Goal: Communication & Community: Answer question/provide support

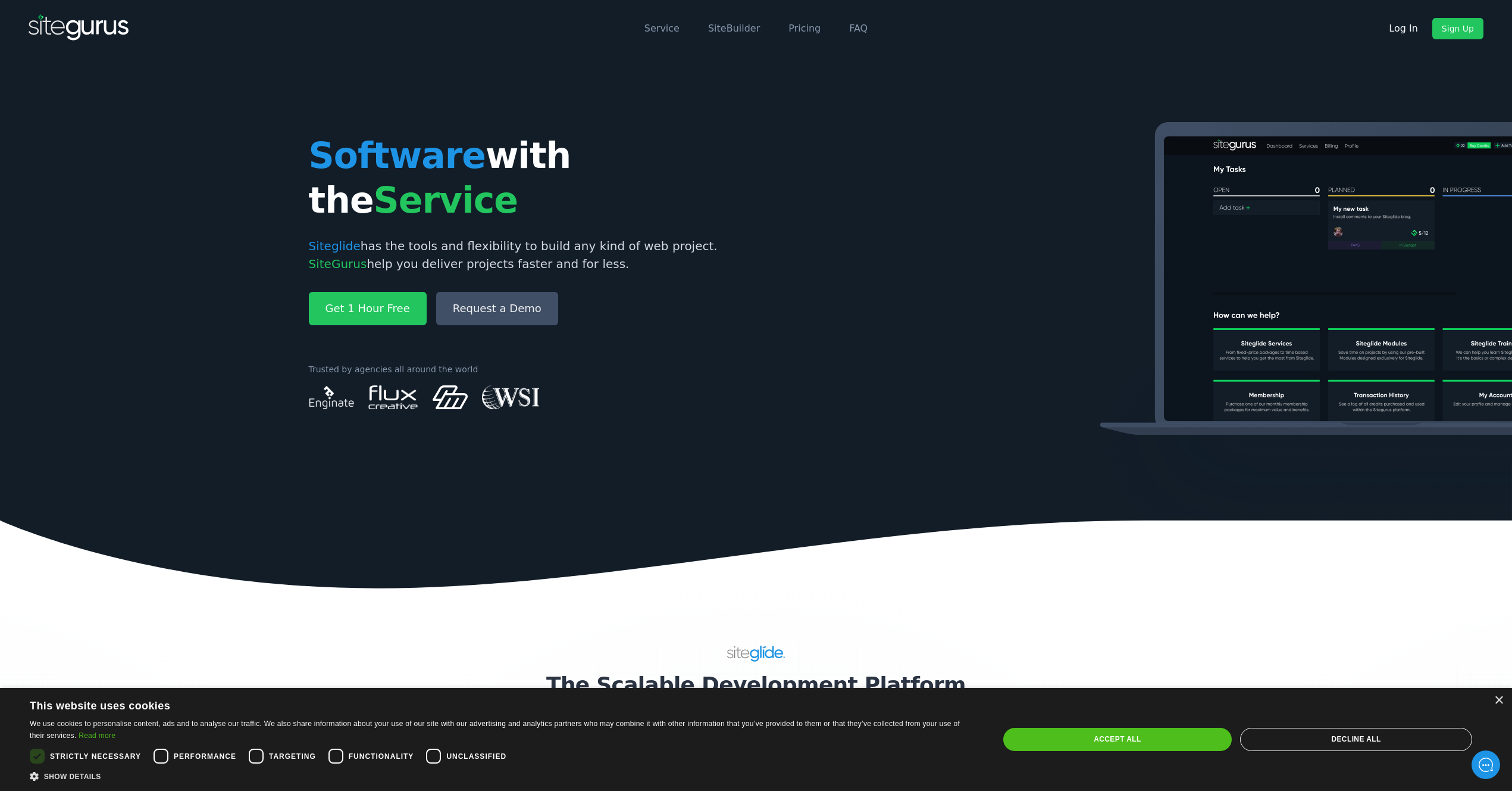
click at [1408, 27] on link "Log In" at bounding box center [1403, 28] width 48 height 21
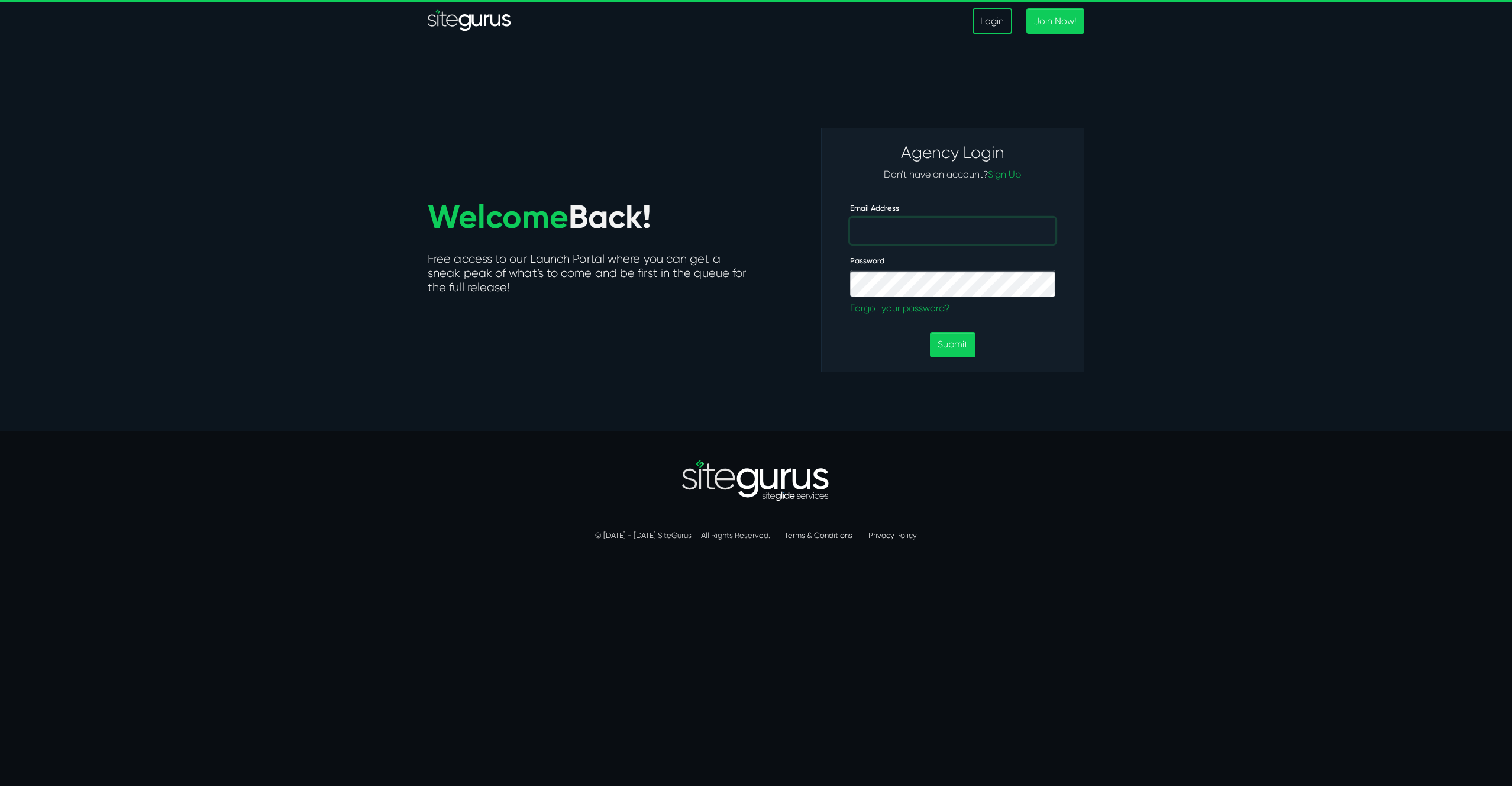
click at [903, 230] on input "Email Address" at bounding box center [953, 231] width 205 height 26
type input "dj@relevantmade.com"
click at [930, 332] on button "Submit" at bounding box center [953, 344] width 46 height 25
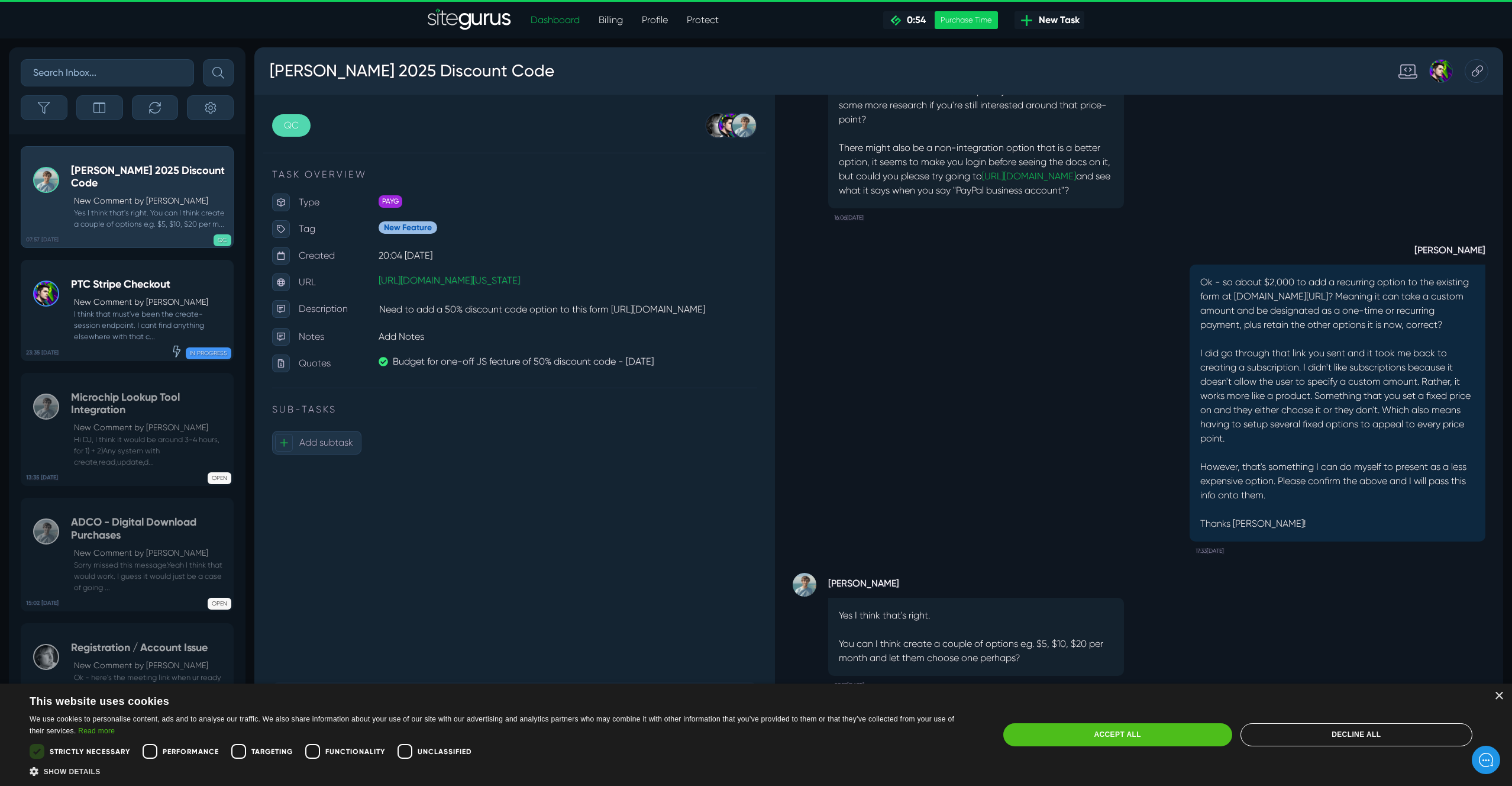
click at [145, 291] on h5 "PTC Stripe Checkout" at bounding box center [149, 284] width 156 height 13
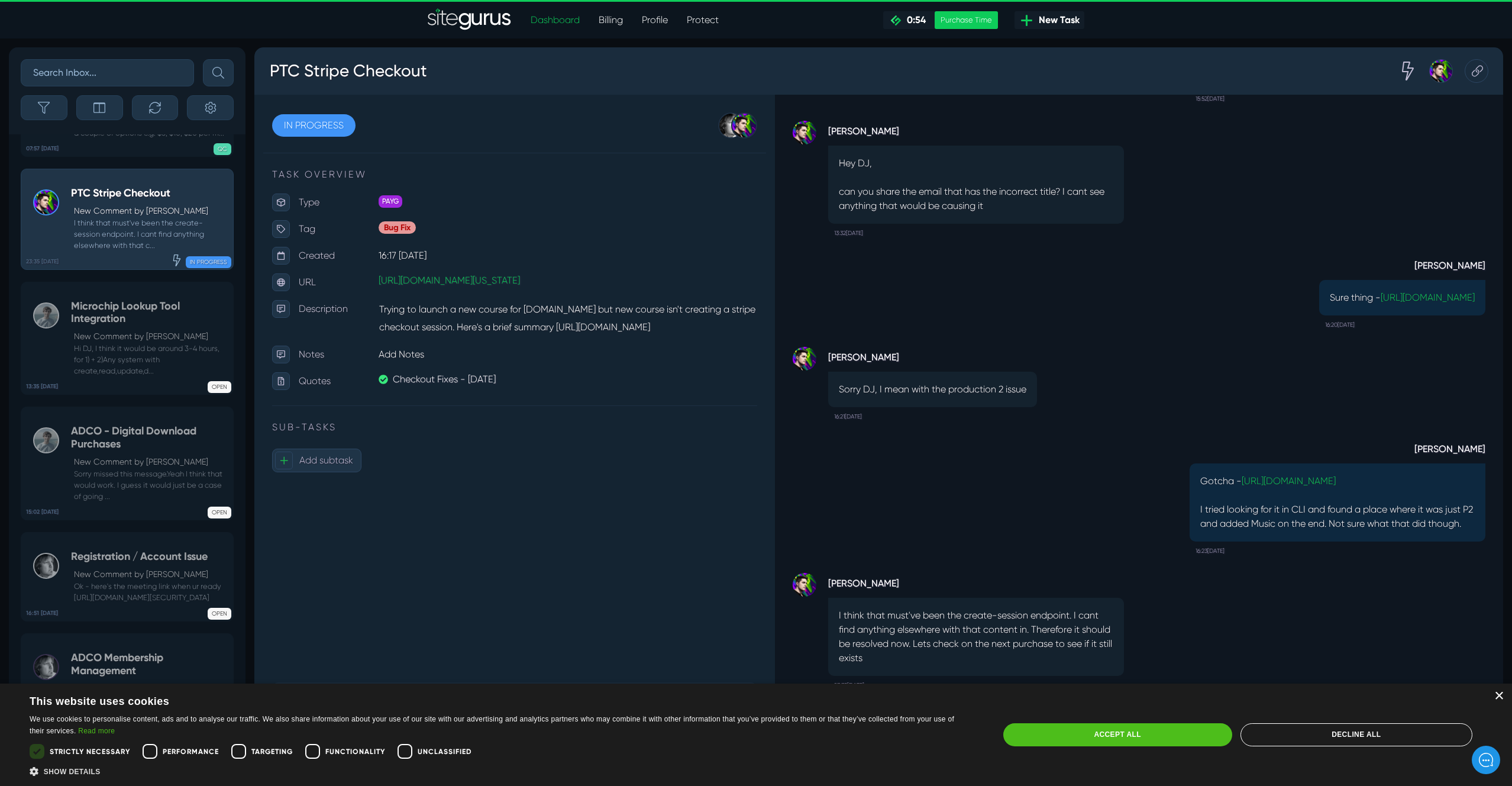
click at [1499, 695] on div "×" at bounding box center [1499, 696] width 9 height 9
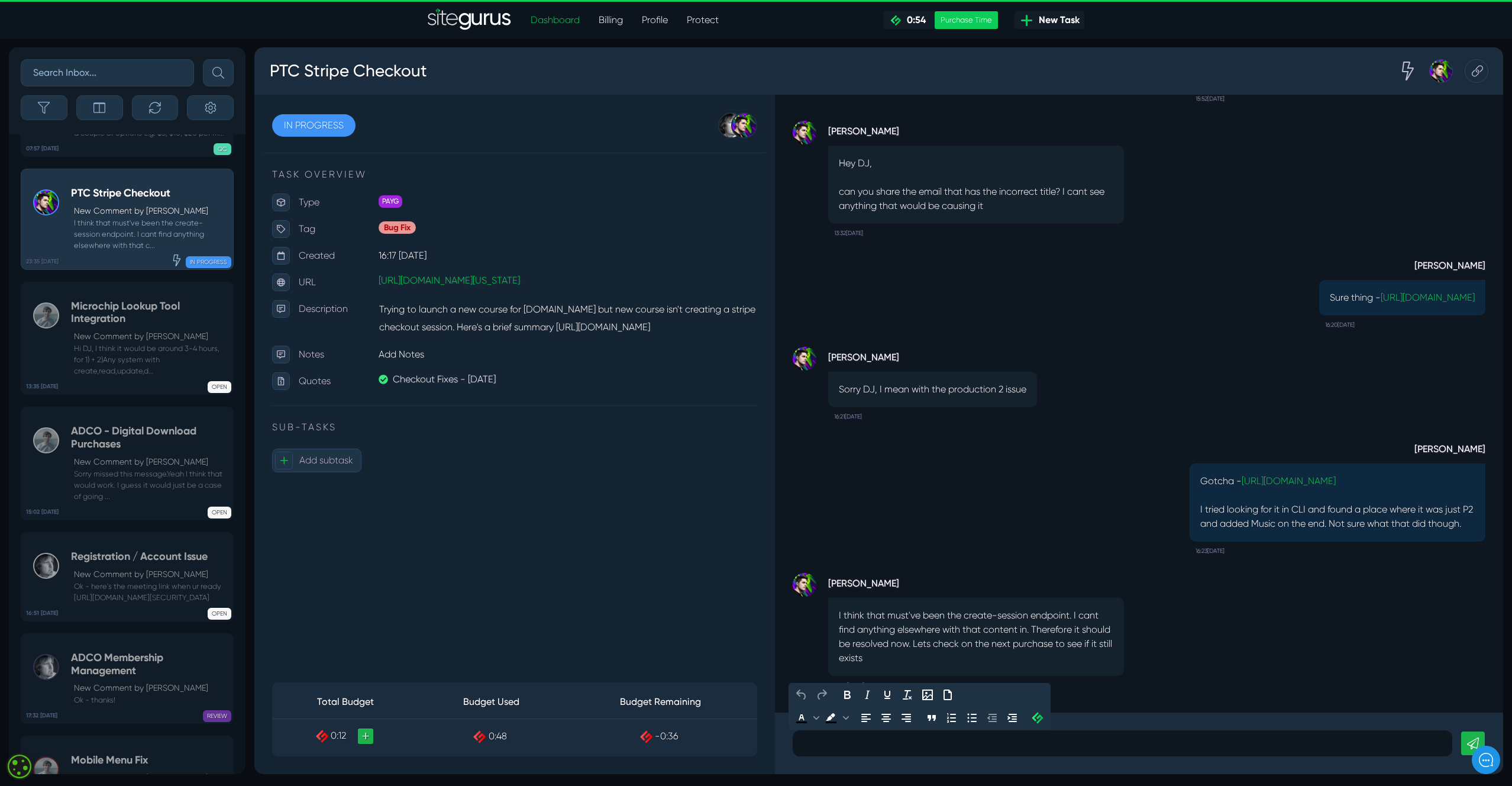
click at [897, 739] on p at bounding box center [1123, 743] width 642 height 14
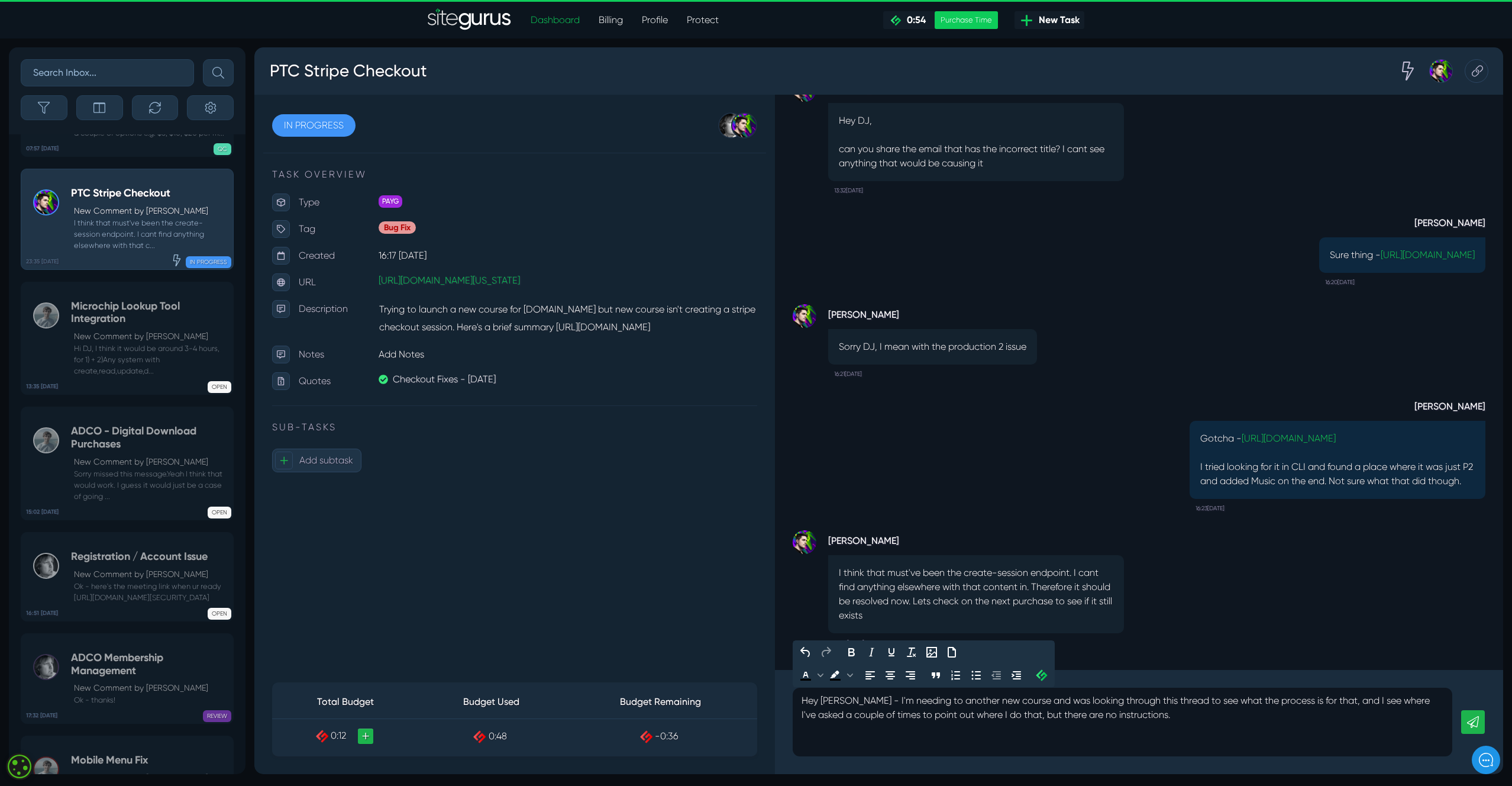
click at [811, 747] on p "Hey [PERSON_NAME] - I'm needing to another new course and was looking through t…" at bounding box center [1123, 722] width 642 height 57
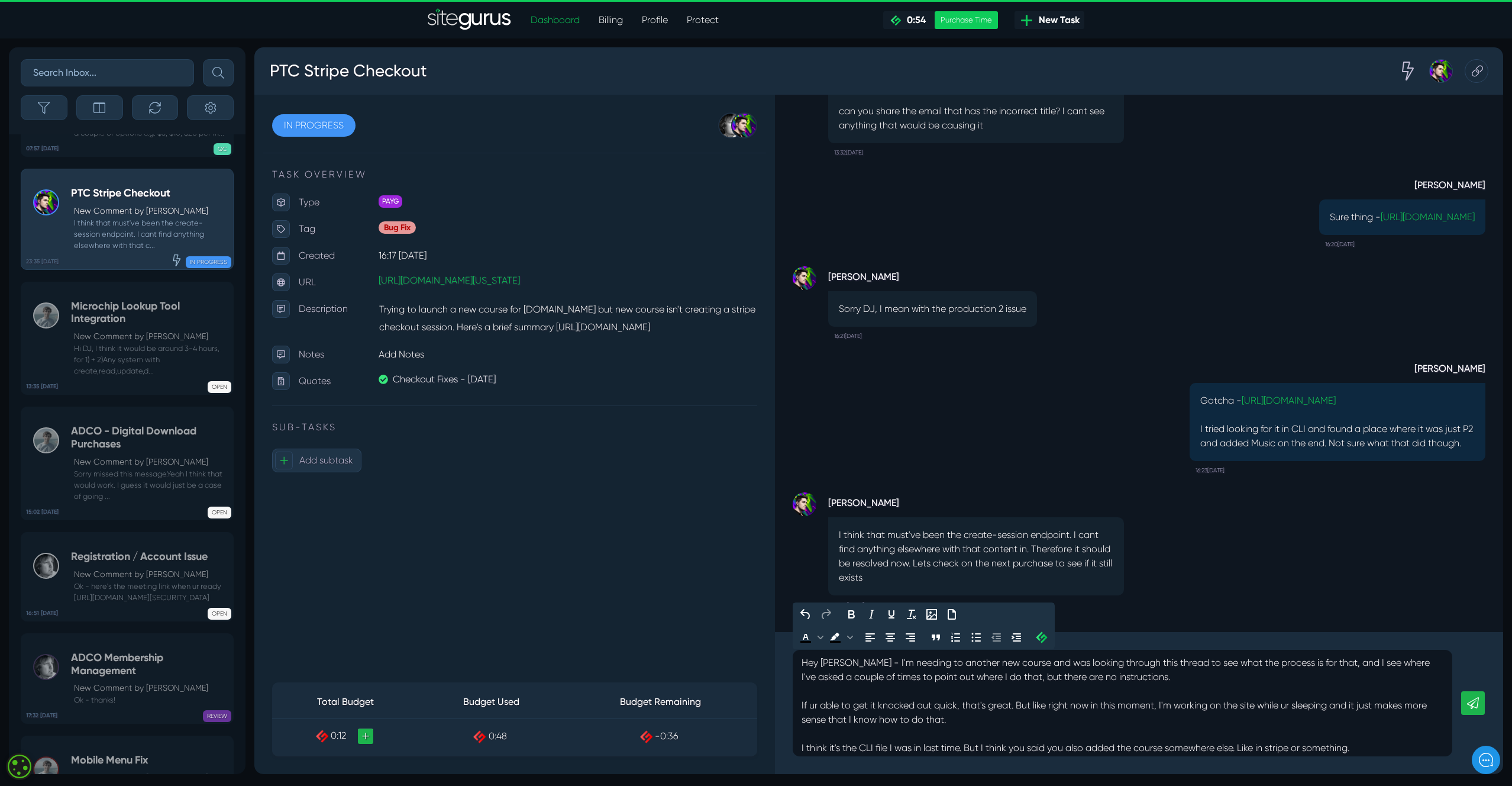
click at [972, 662] on p "Hey [PERSON_NAME] - I'm needing to another new course and was looking through t…" at bounding box center [1123, 727] width 642 height 142
click at [822, 718] on p "Hey [PERSON_NAME] - I'm needing to another course added and was looking through…" at bounding box center [1123, 727] width 642 height 142
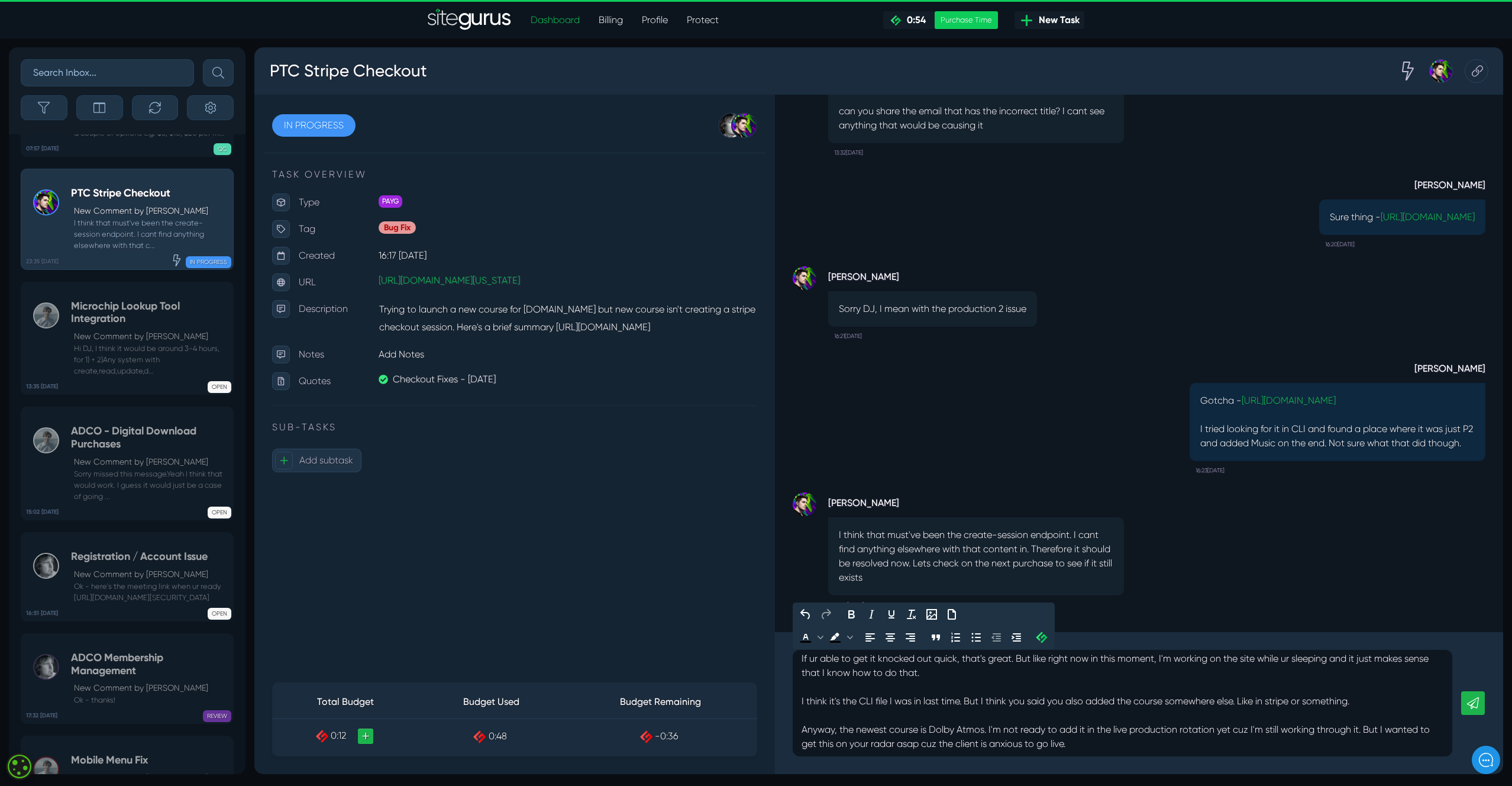
scroll to position [47, 0]
click at [1051, 701] on p "Hey [PERSON_NAME] - I'm needing to another course added and was looking through…" at bounding box center [1123, 679] width 642 height 142
drag, startPoint x: 1418, startPoint y: 702, endPoint x: 1171, endPoint y: 699, distance: 247.0
click at [1171, 699] on p "Hey [PERSON_NAME] - I'm needing to another course added and was looking through…" at bounding box center [1123, 679] width 642 height 142
click at [972, 699] on p "Hey [PERSON_NAME] - I'm needing to another course added and was looking through…" at bounding box center [1123, 679] width 642 height 142
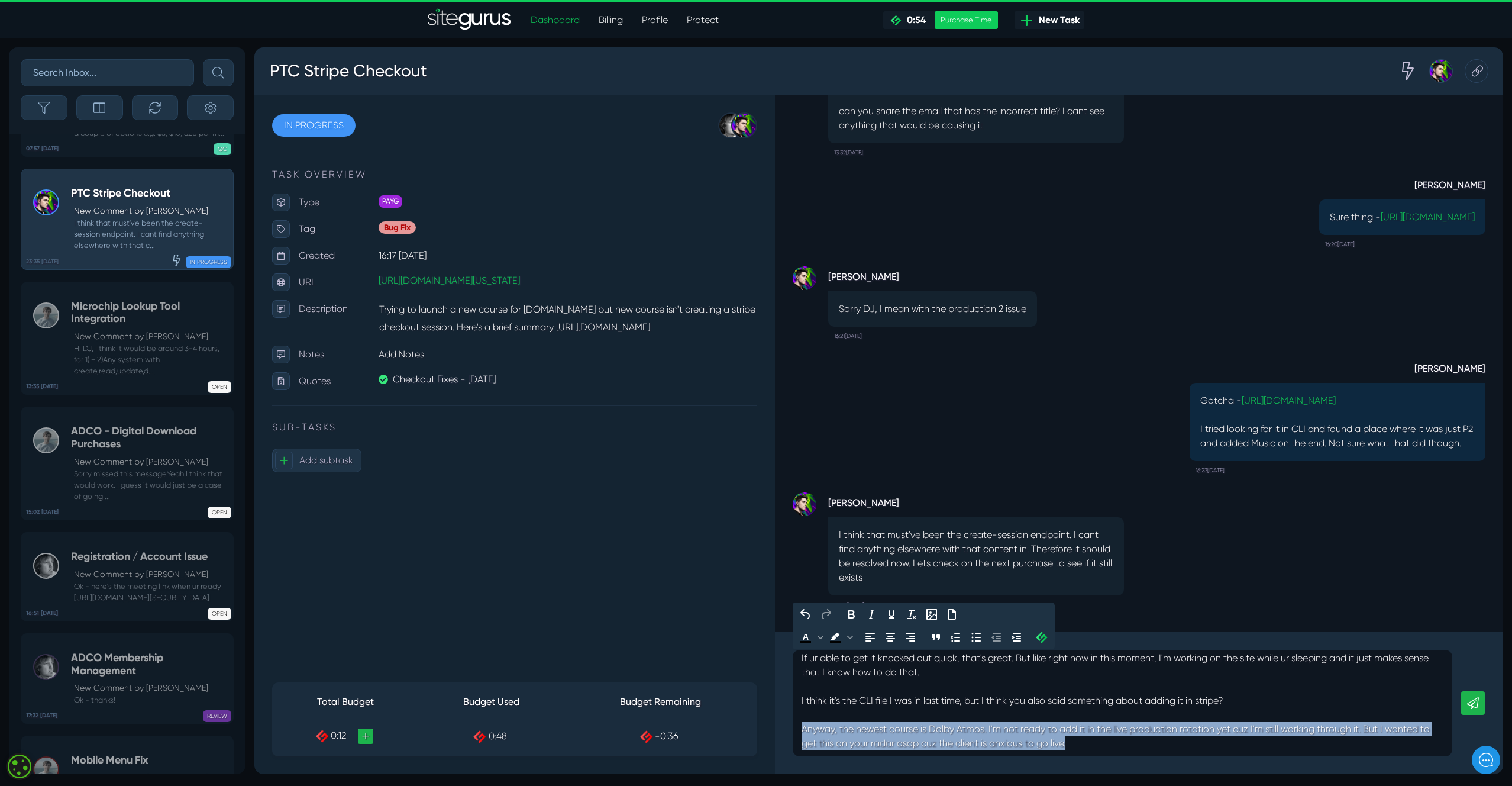
drag, startPoint x: 1094, startPoint y: 742, endPoint x: 794, endPoint y: 731, distance: 300.2
click at [794, 731] on div "Hey [PERSON_NAME] - I'm needing to another course added and was looking through…" at bounding box center [1123, 702] width 660 height 107
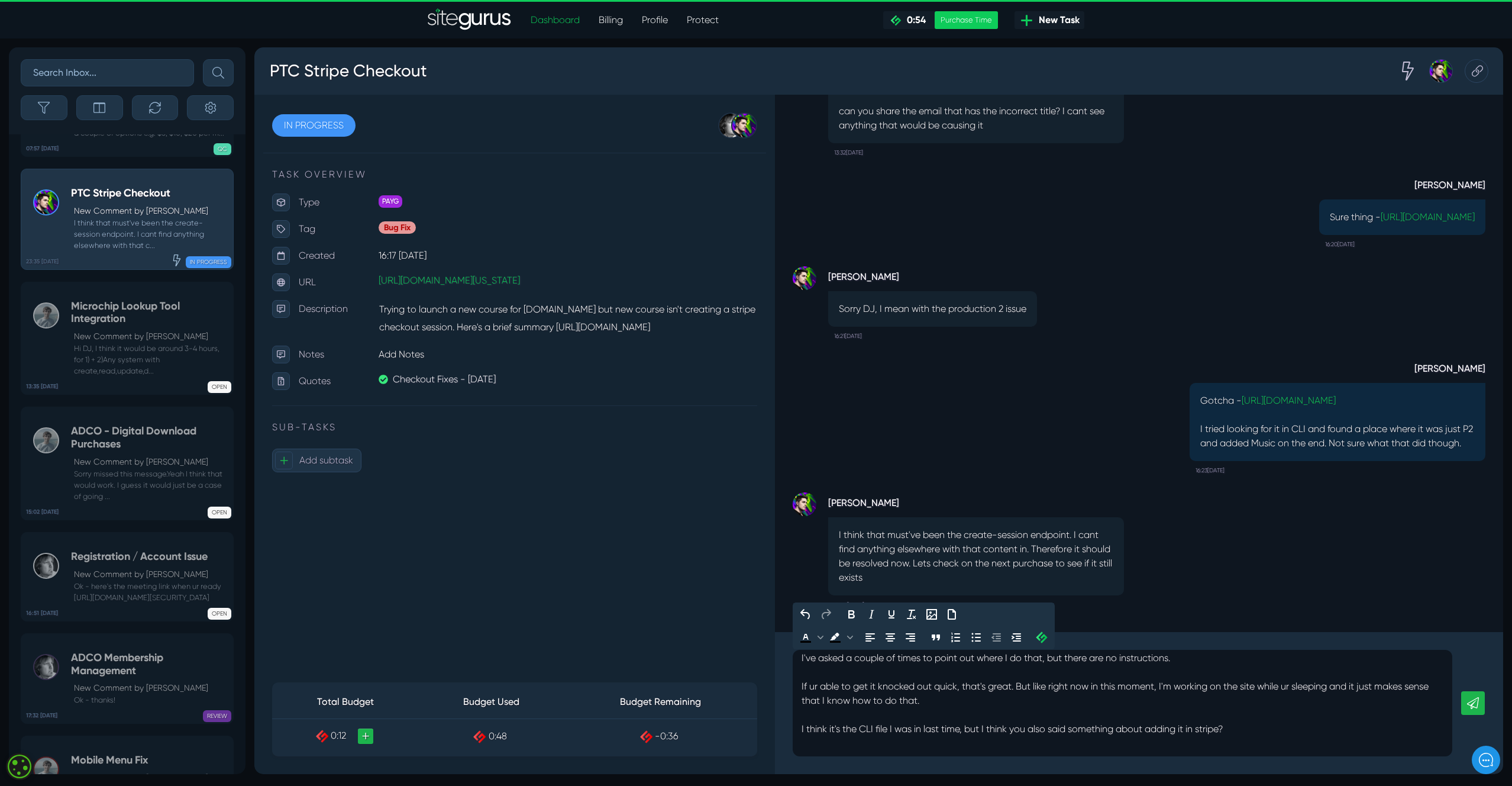
scroll to position [5, 0]
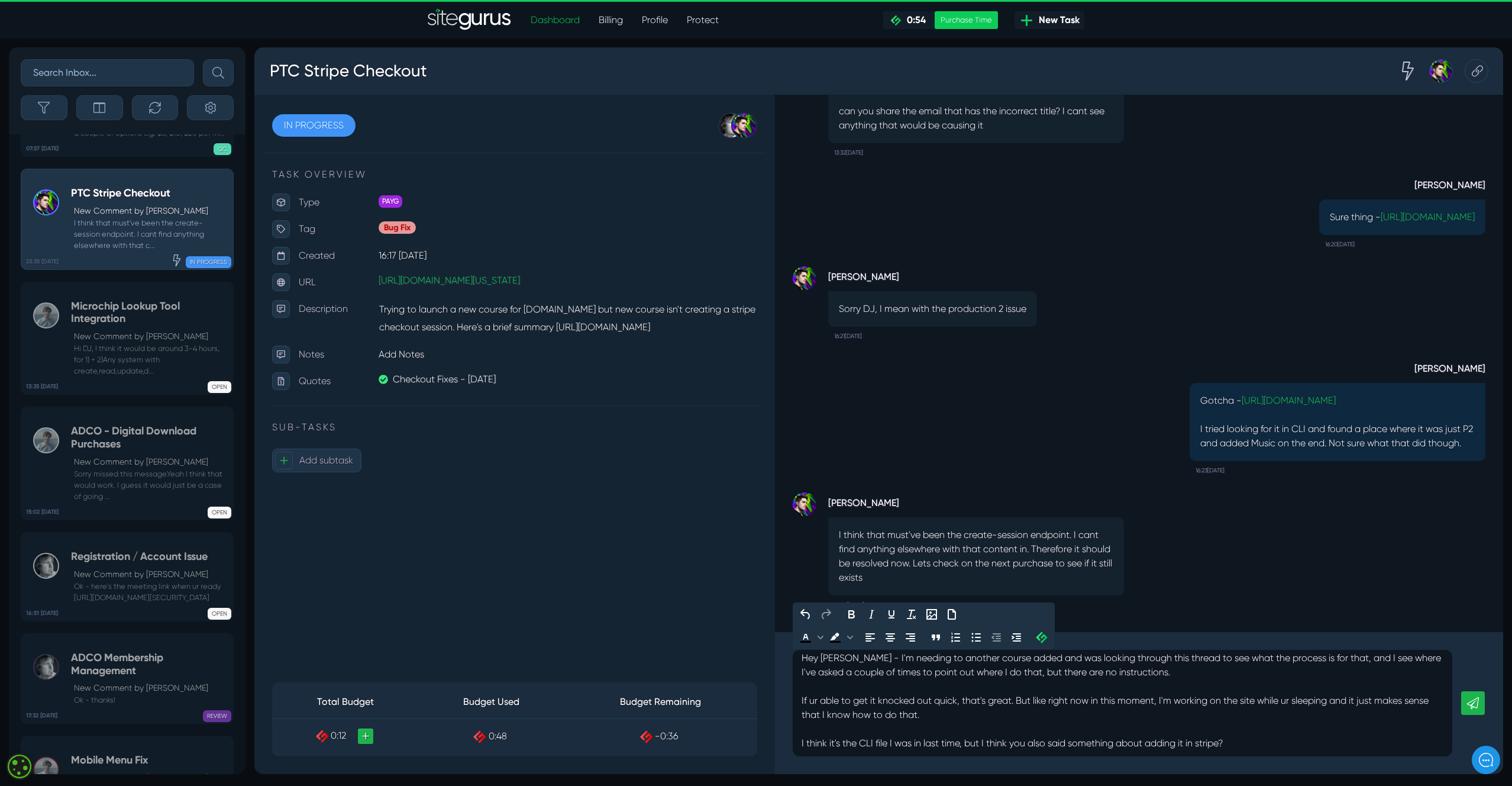
click at [916, 659] on p "Hey [PERSON_NAME] - I'm needing to another course added and was looking through…" at bounding box center [1123, 701] width 642 height 100
drag, startPoint x: 1036, startPoint y: 658, endPoint x: 1010, endPoint y: 663, distance: 26.5
click at [1010, 661] on p "Hey [PERSON_NAME] - I'm needing to add another course added and was looking thr…" at bounding box center [1123, 701] width 642 height 100
click at [1258, 744] on p "Hey [PERSON_NAME] - I'm needing to add another course and was looking through t…" at bounding box center [1123, 701] width 642 height 100
click at [1358, 701] on p "Hey [PERSON_NAME] - I'm needing to add another course and was looking through t…" at bounding box center [1123, 701] width 642 height 100
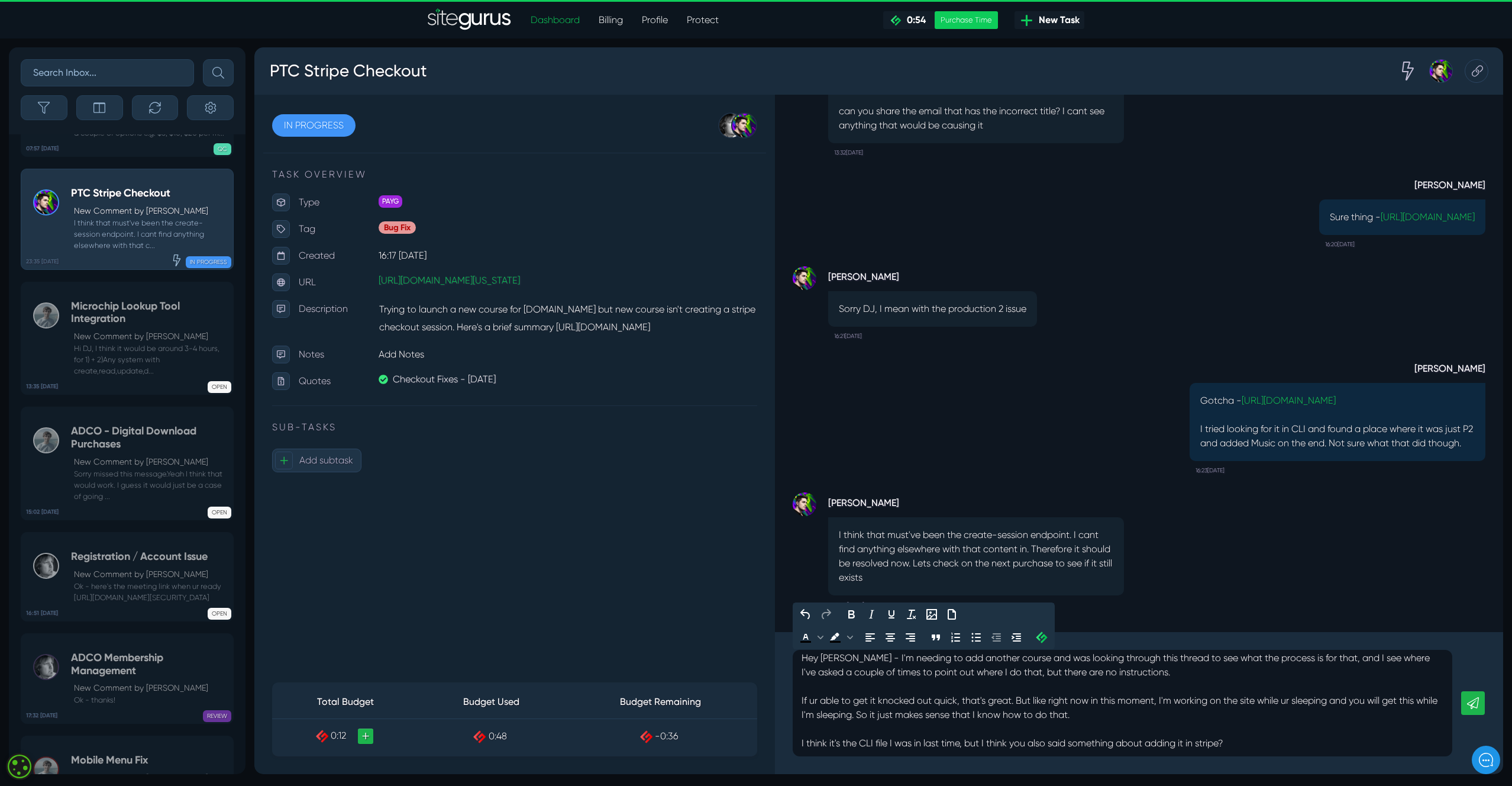
click at [1131, 713] on p "Hey [PERSON_NAME] - I'm needing to add another course and was looking through t…" at bounding box center [1123, 701] width 642 height 100
click at [1475, 701] on icon at bounding box center [1473, 702] width 12 height 12
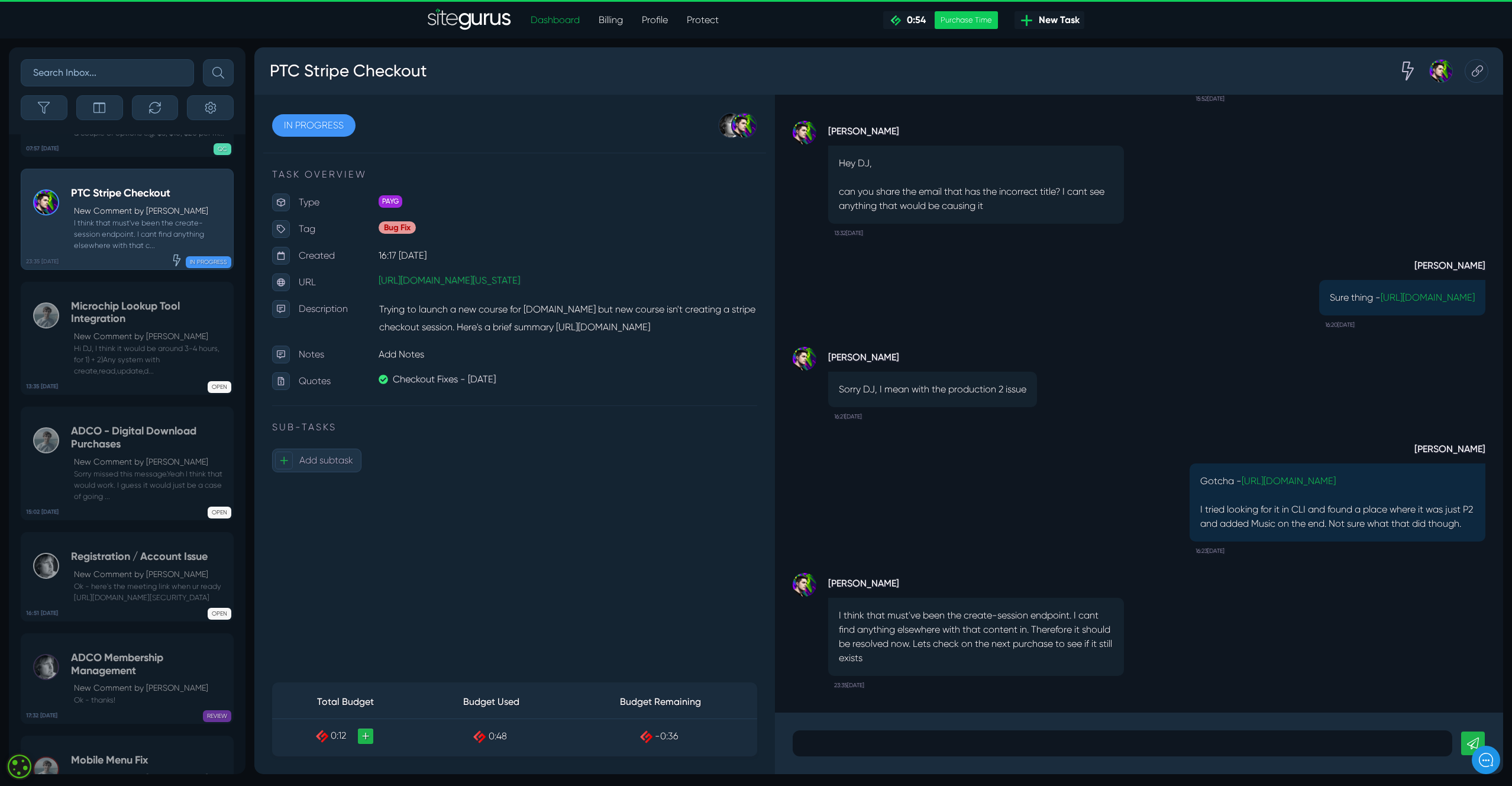
scroll to position [0, 0]
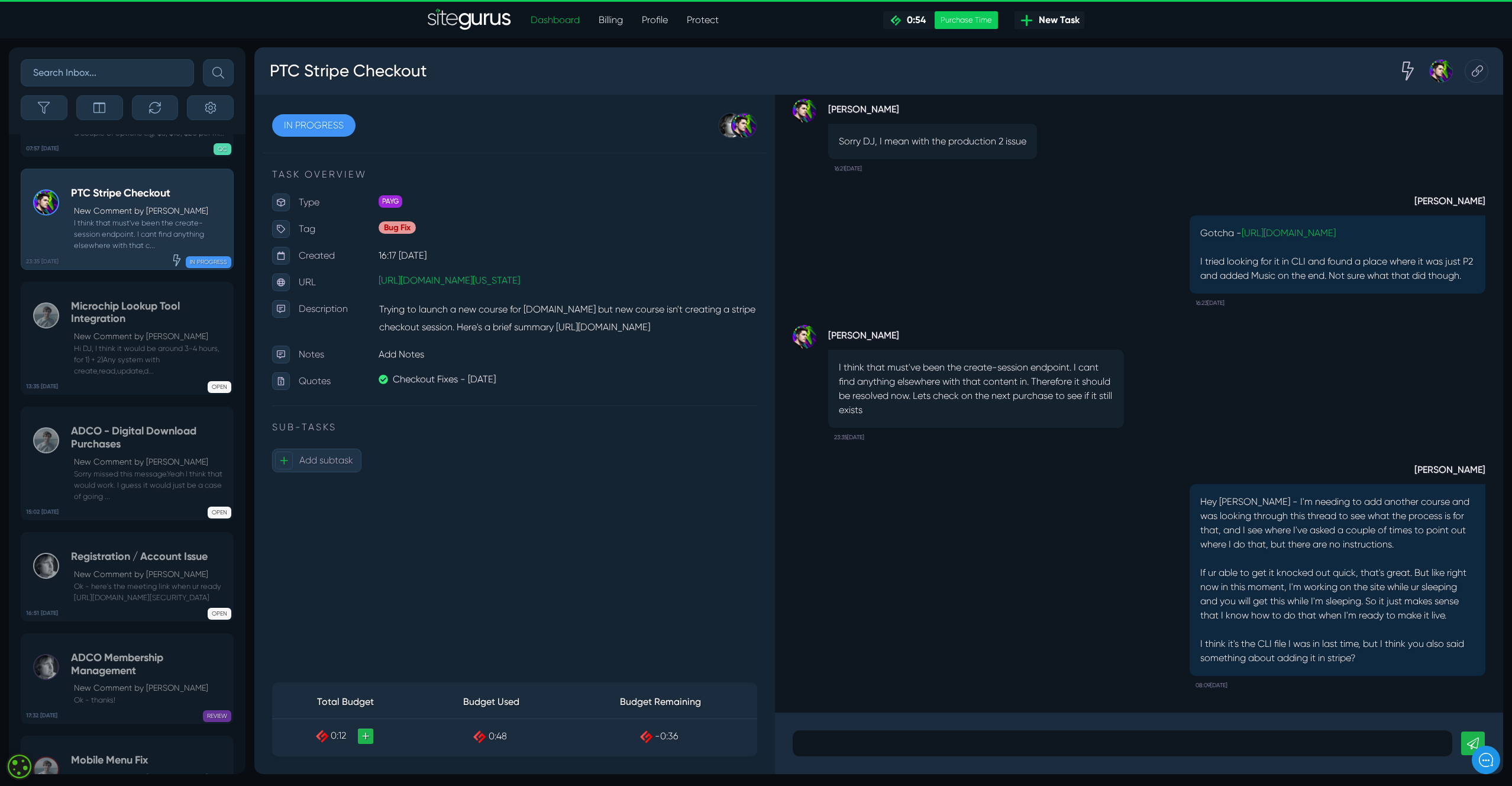
click at [782, 17] on ul "Dashboard Billing Profile Protect .cls-1{fill-rule:evenodd;fill:url(#linear-gra…" at bounding box center [803, 20] width 563 height 24
click at [1177, 32] on header "Dashboard Billing Profile Protect .cls-1{fill-rule:evenodd;fill:url(#linear-gra…" at bounding box center [756, 19] width 1512 height 39
